Goal: Complete application form

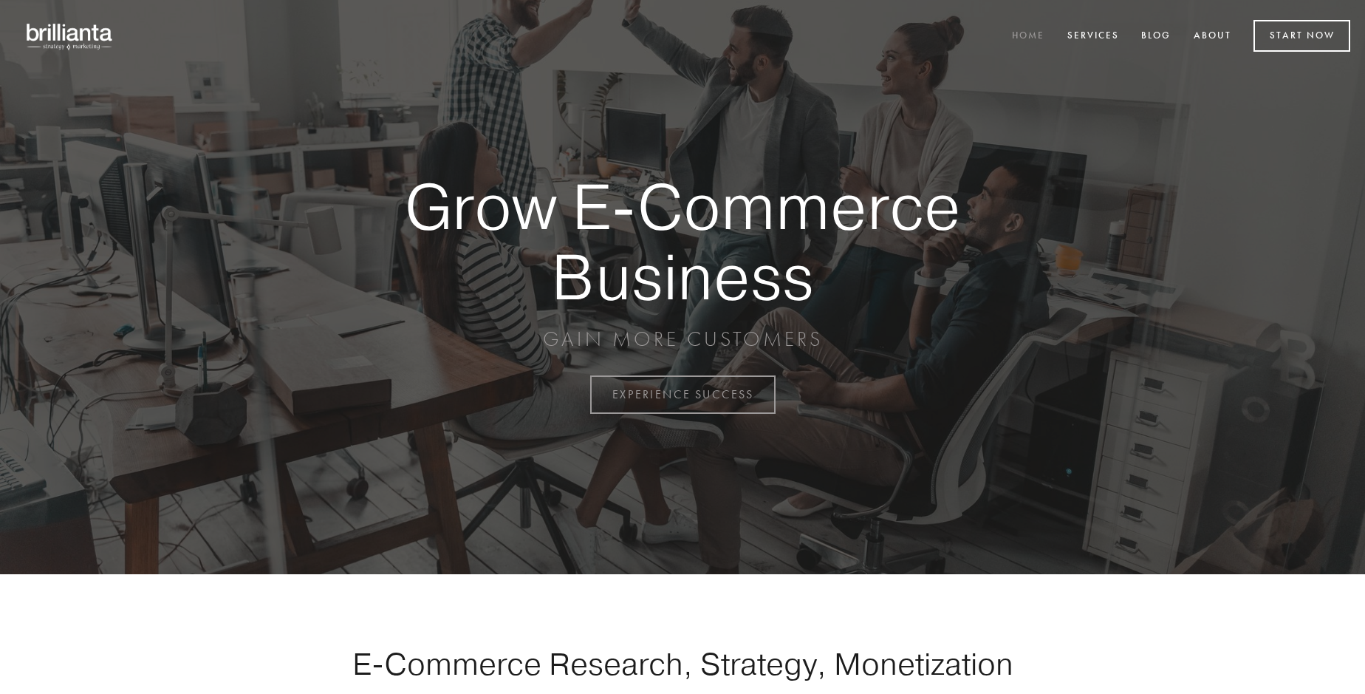
scroll to position [3872, 0]
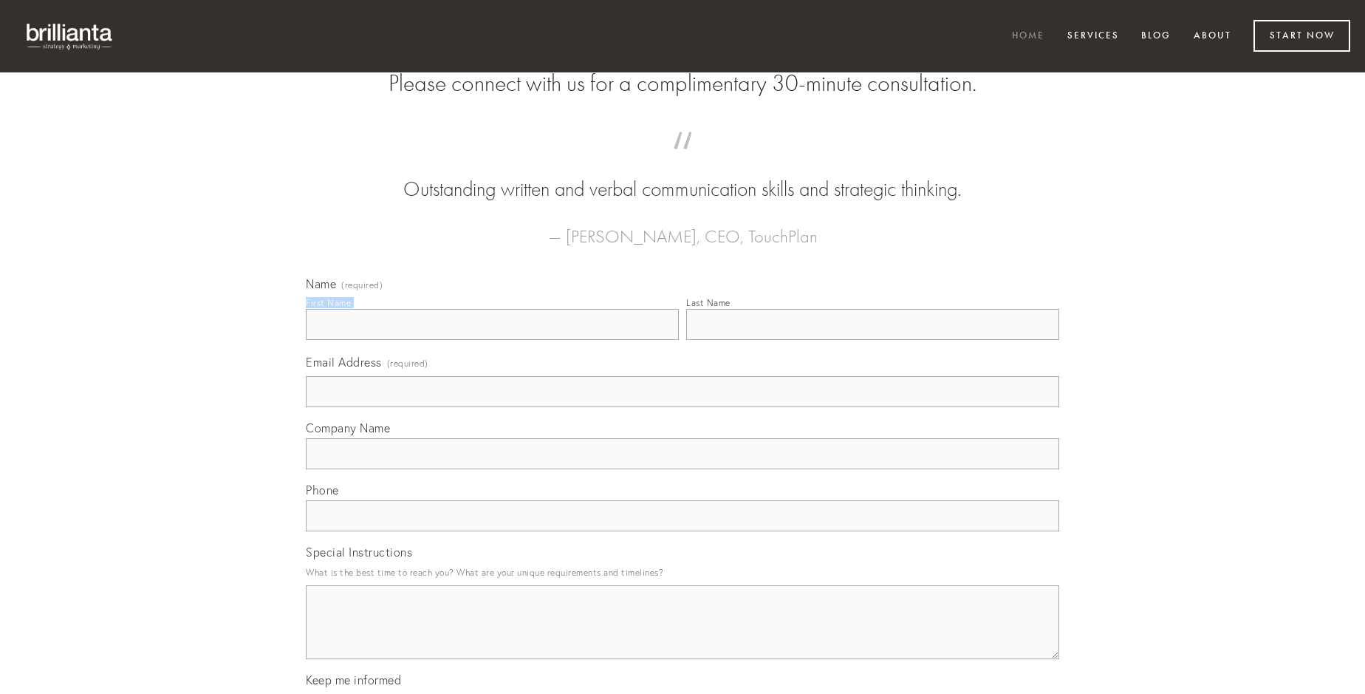
type input "[PERSON_NAME] V"
click at [872, 340] on input "Last Name" at bounding box center [872, 324] width 373 height 31
type input "[PERSON_NAME] V"
click at [682, 407] on input "Email Address (required)" at bounding box center [682, 391] width 753 height 31
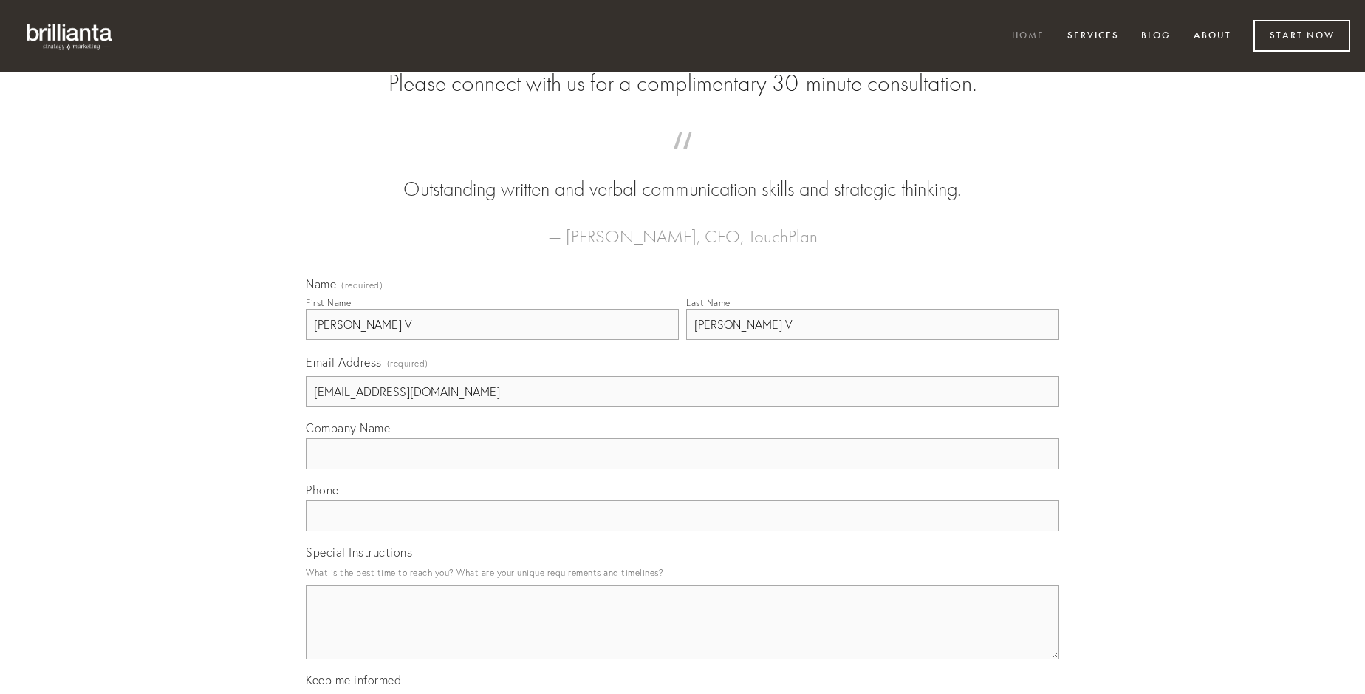
type input "[EMAIL_ADDRESS][DOMAIN_NAME]"
click at [682, 469] on input "Company Name" at bounding box center [682, 453] width 753 height 31
type input "commodo"
click at [682, 531] on input "text" at bounding box center [682, 515] width 753 height 31
click at [682, 635] on textarea "Special Instructions" at bounding box center [682, 622] width 753 height 74
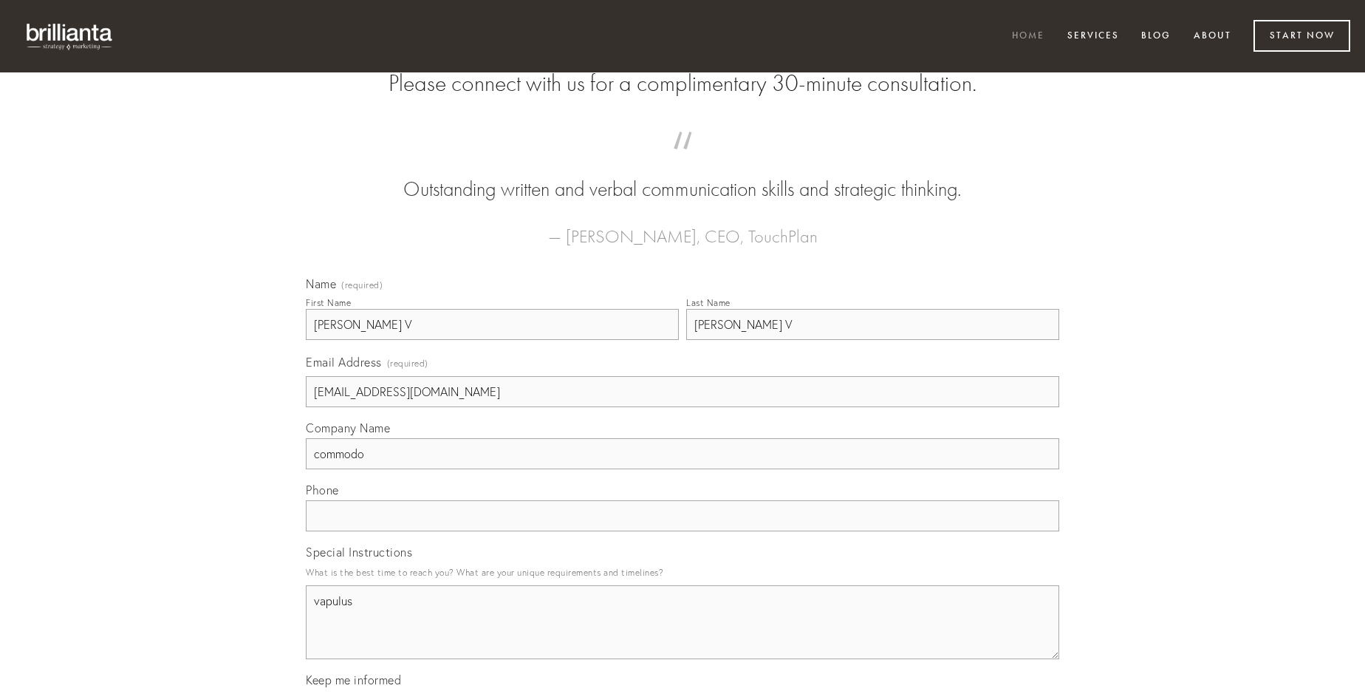
type textarea "vapulus"
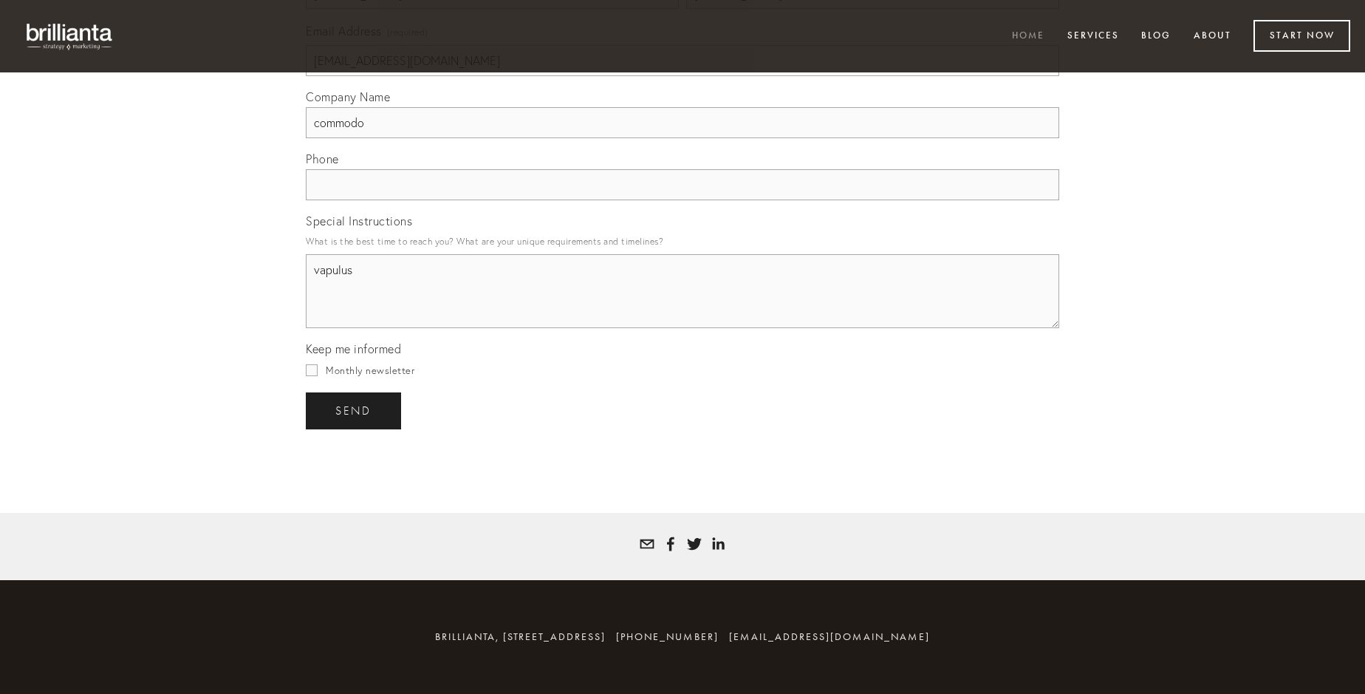
click at [355, 410] on span "send" at bounding box center [353, 410] width 36 height 13
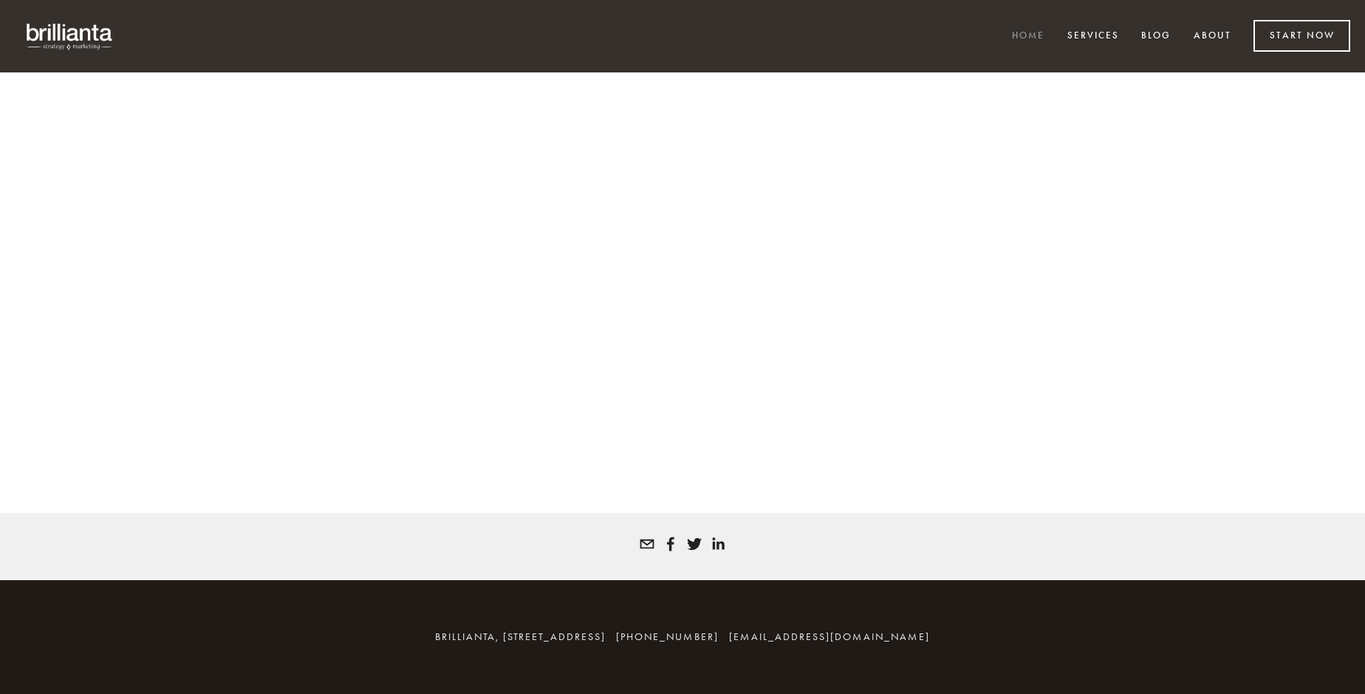
scroll to position [3852, 0]
